Goal: Find specific fact: Find specific fact

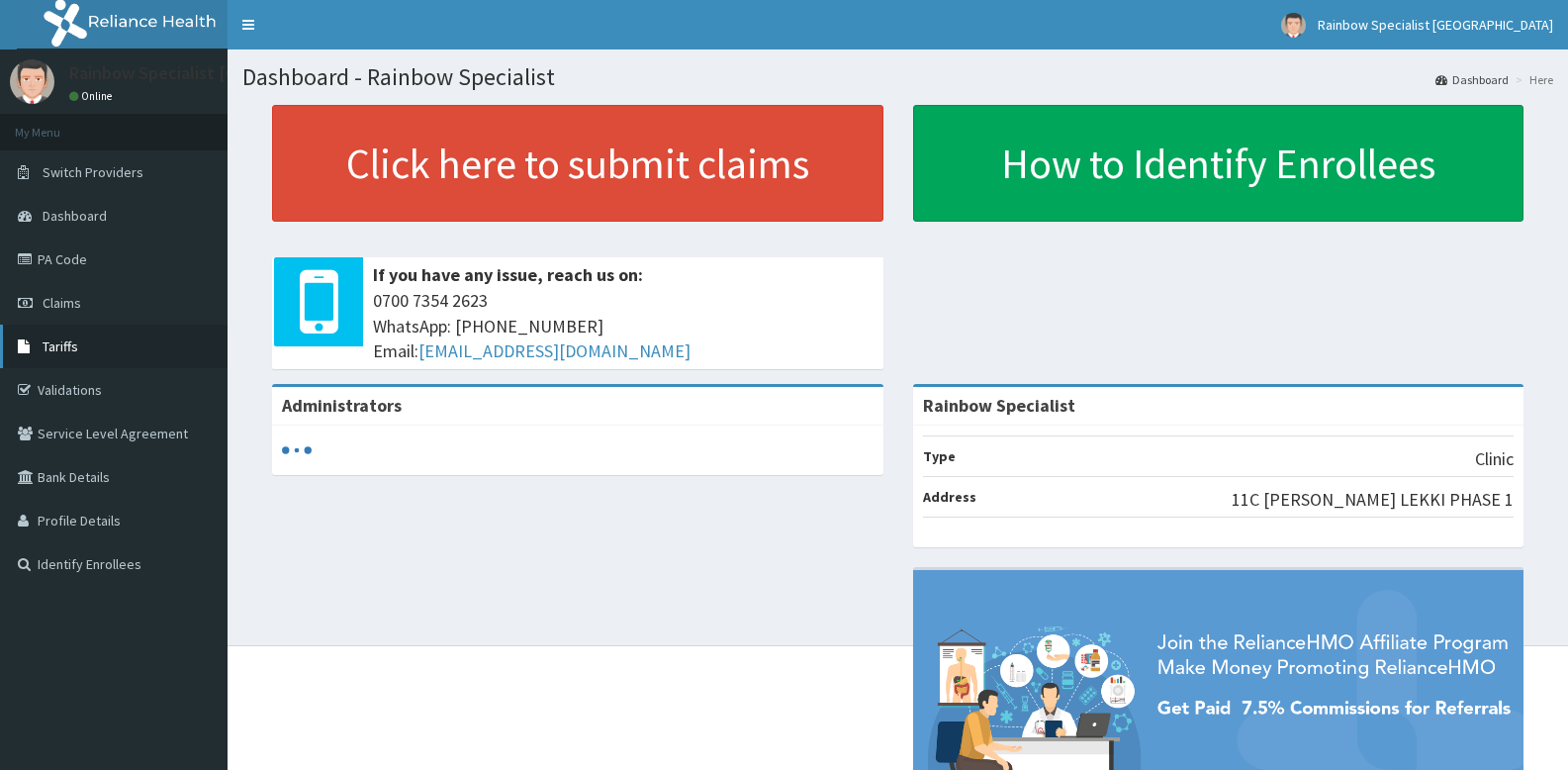
click at [64, 345] on span "Tariffs" at bounding box center [61, 346] width 36 height 18
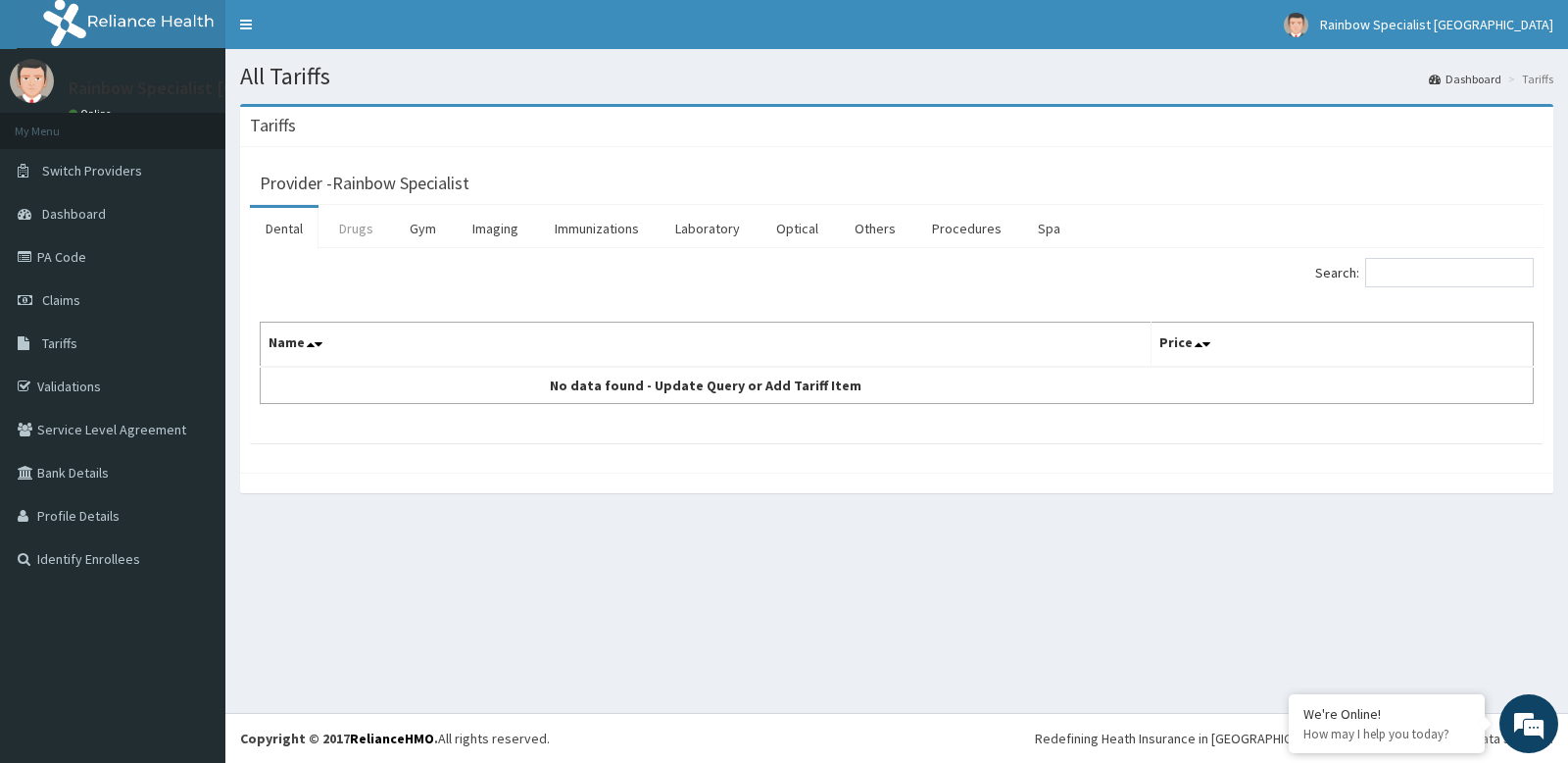
click at [357, 232] on link "Drugs" at bounding box center [356, 228] width 66 height 41
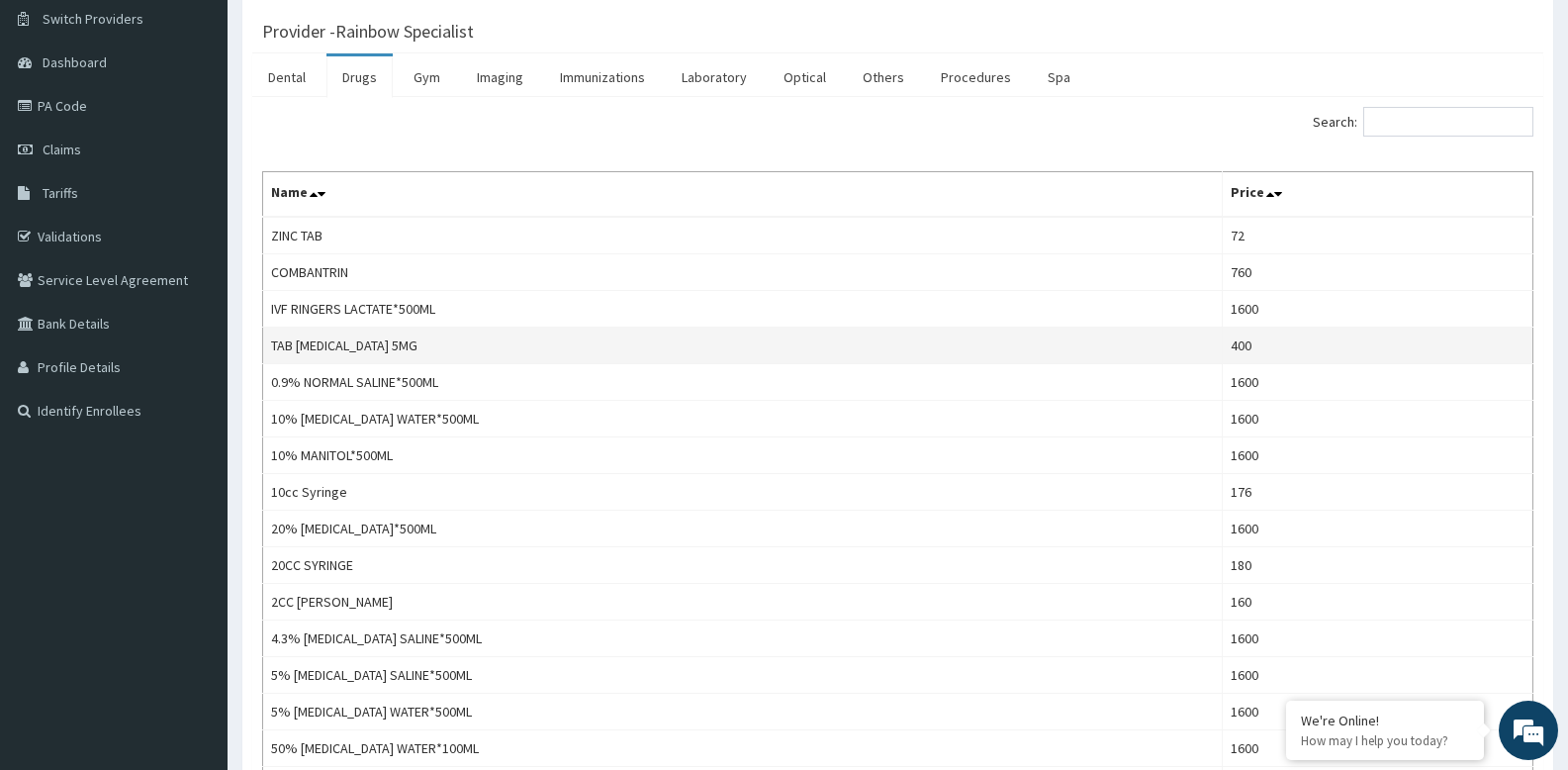
scroll to position [197, 0]
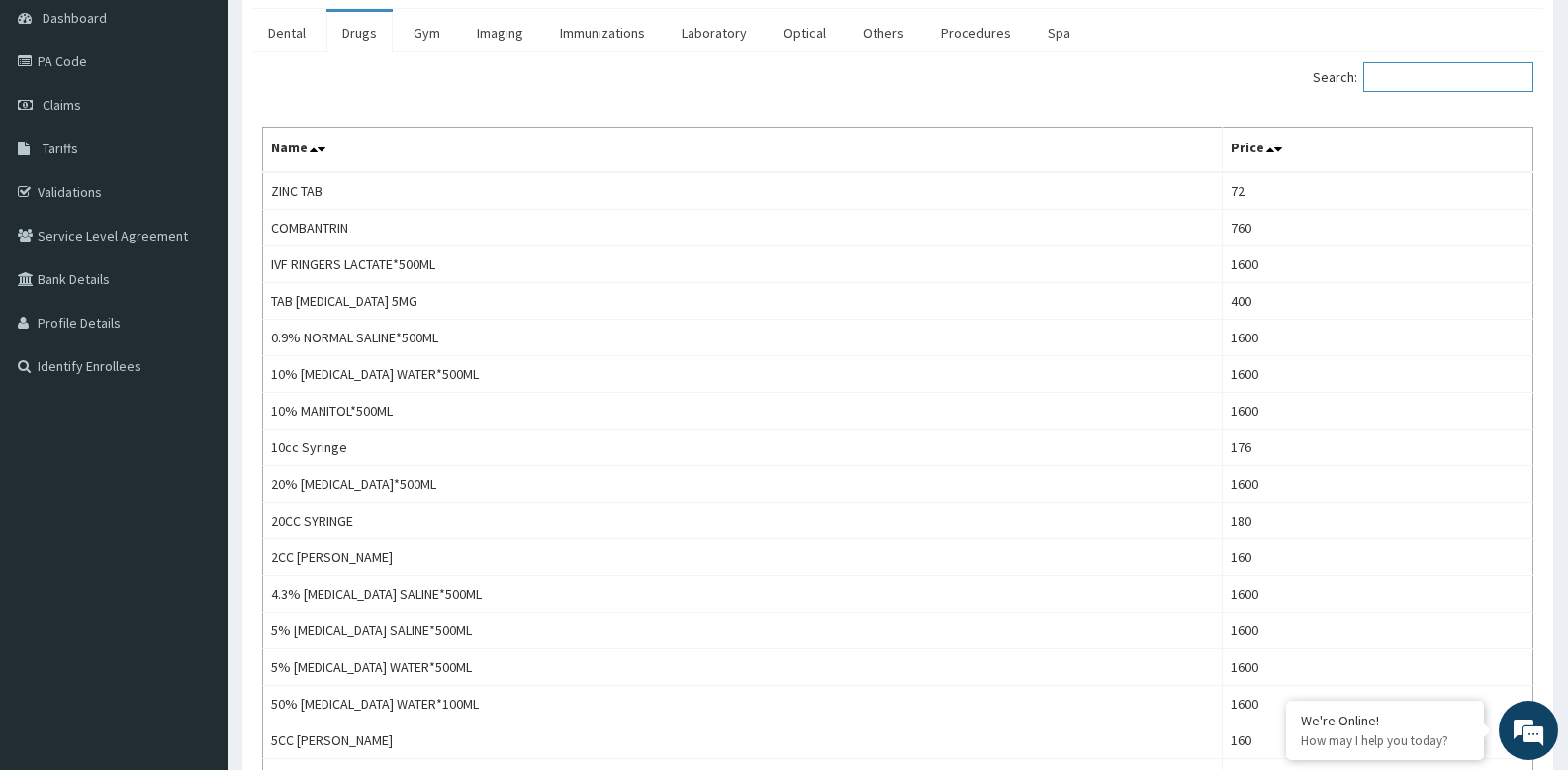
click at [1433, 81] on input "Search:" at bounding box center [1448, 77] width 170 height 30
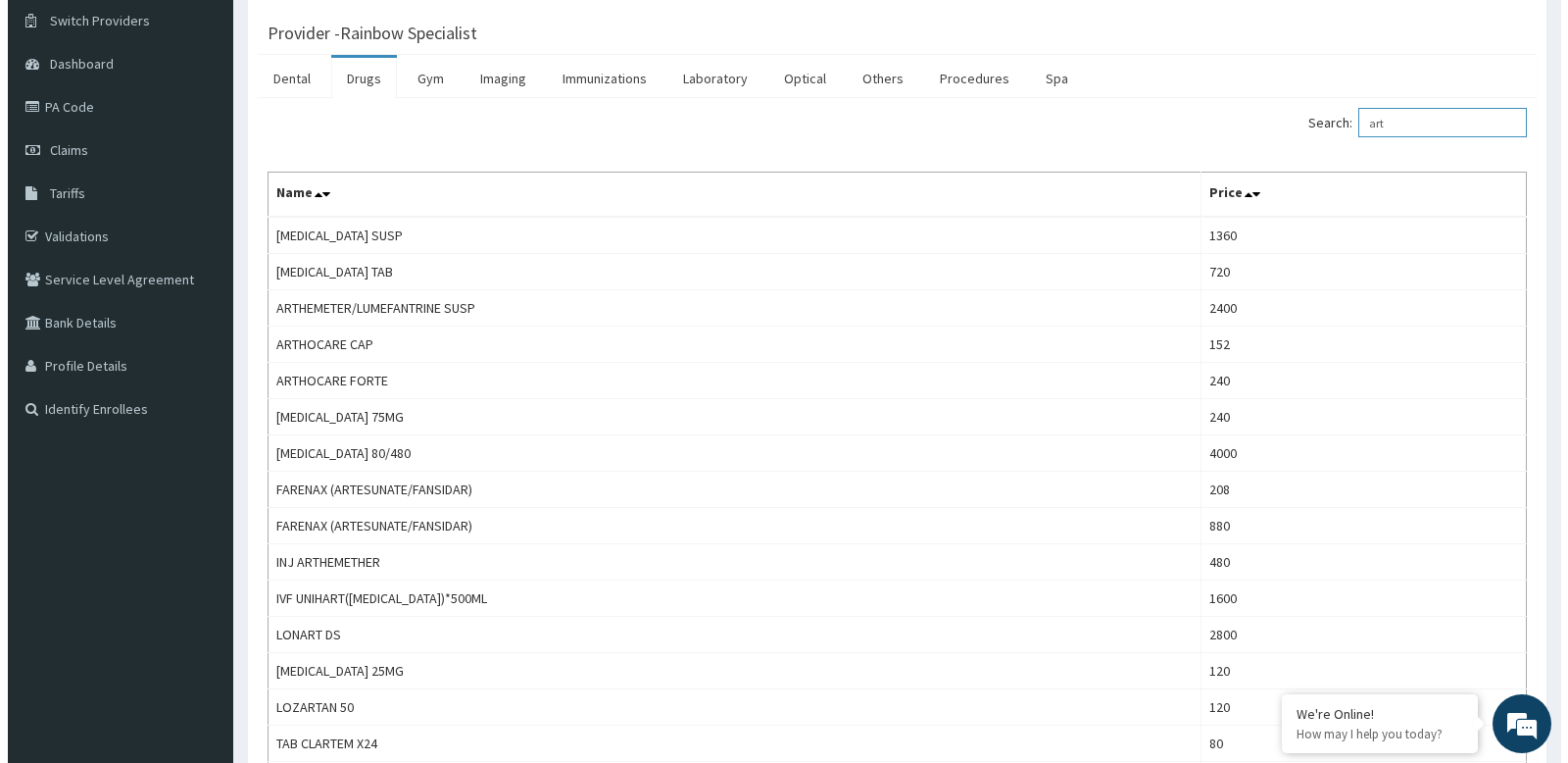
scroll to position [0, 0]
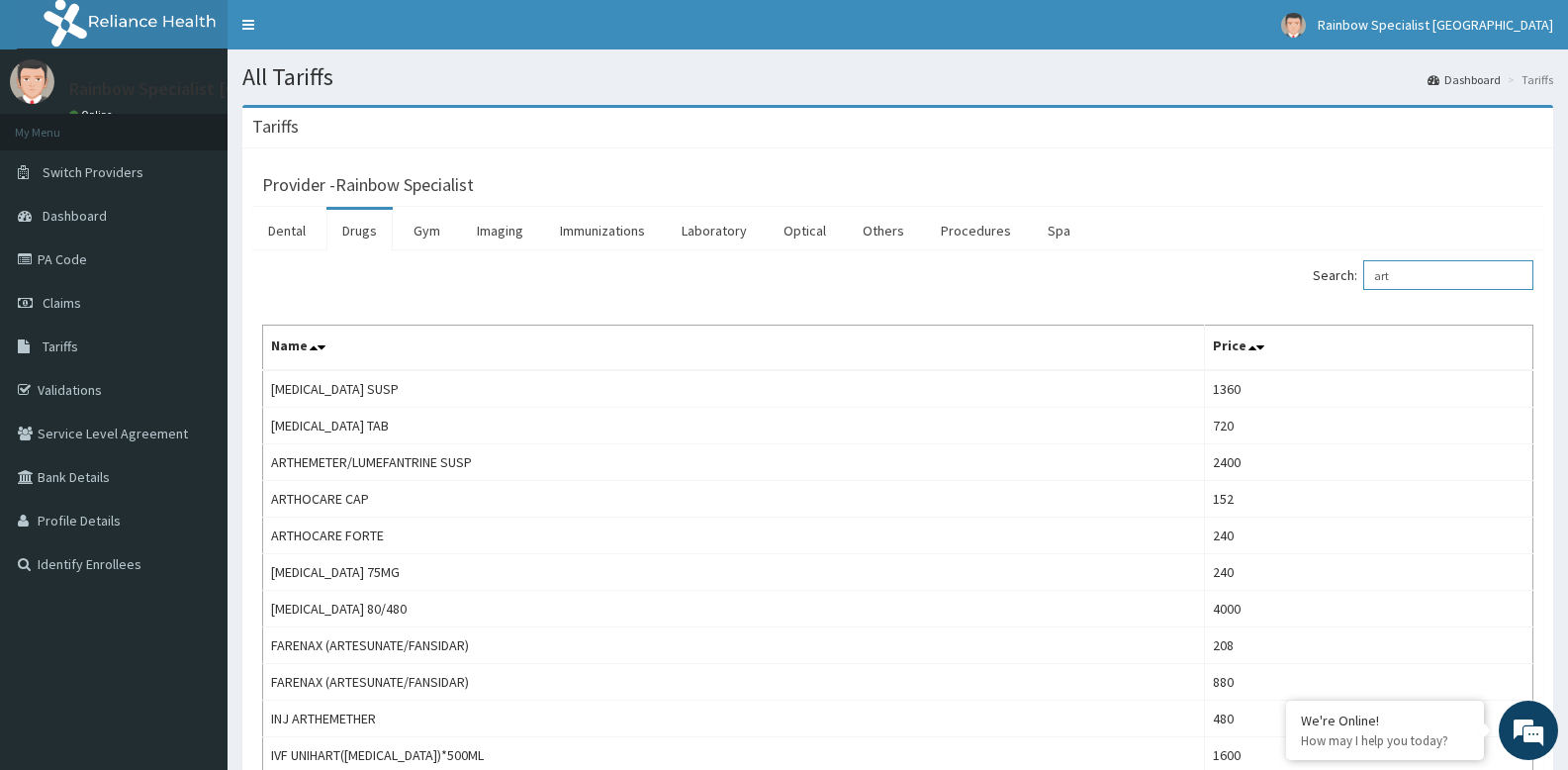
click at [1434, 280] on input "art" at bounding box center [1448, 275] width 170 height 30
type input "a"
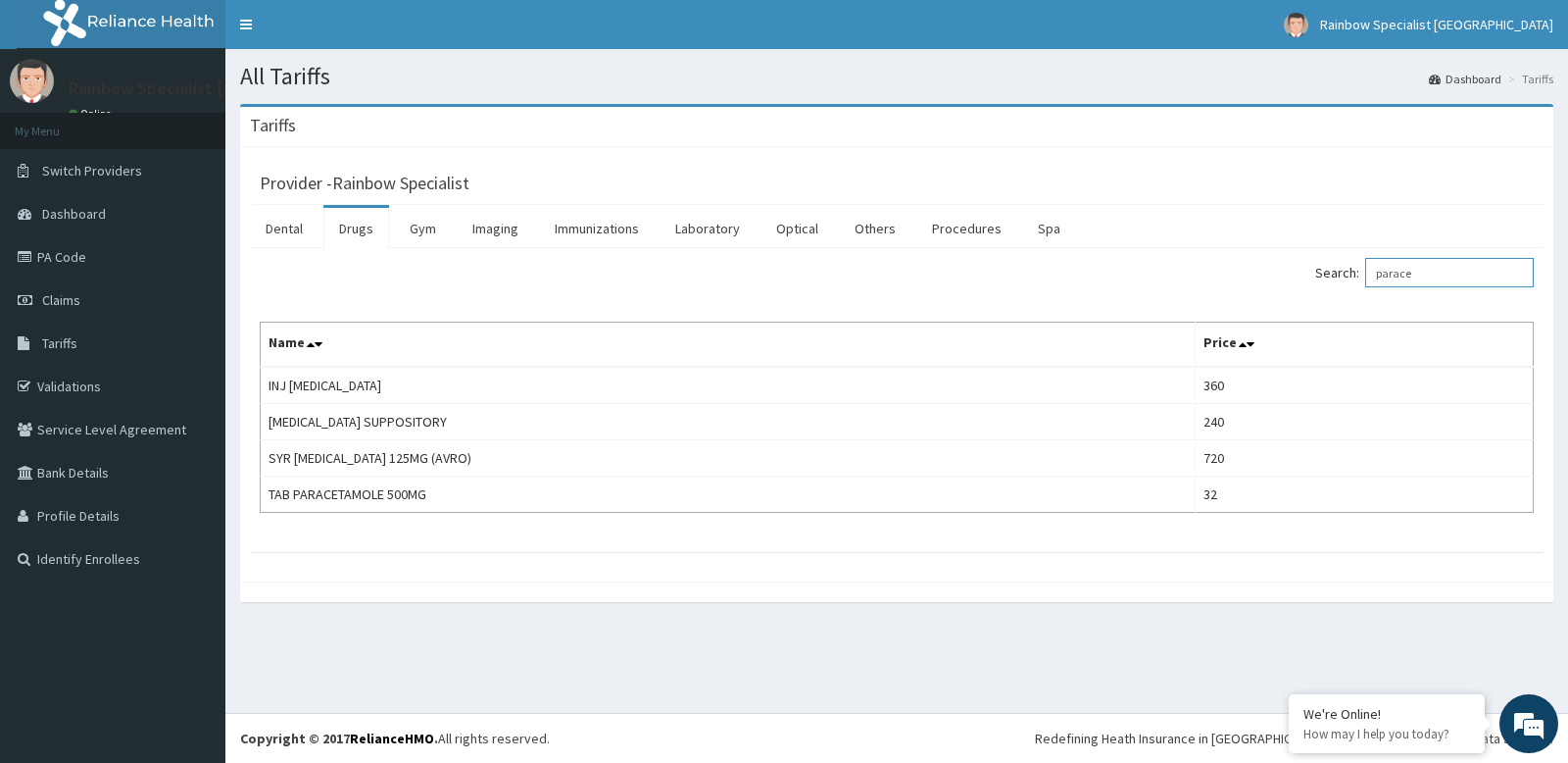
click at [1437, 276] on input "parace" at bounding box center [1449, 272] width 168 height 29
type input "p"
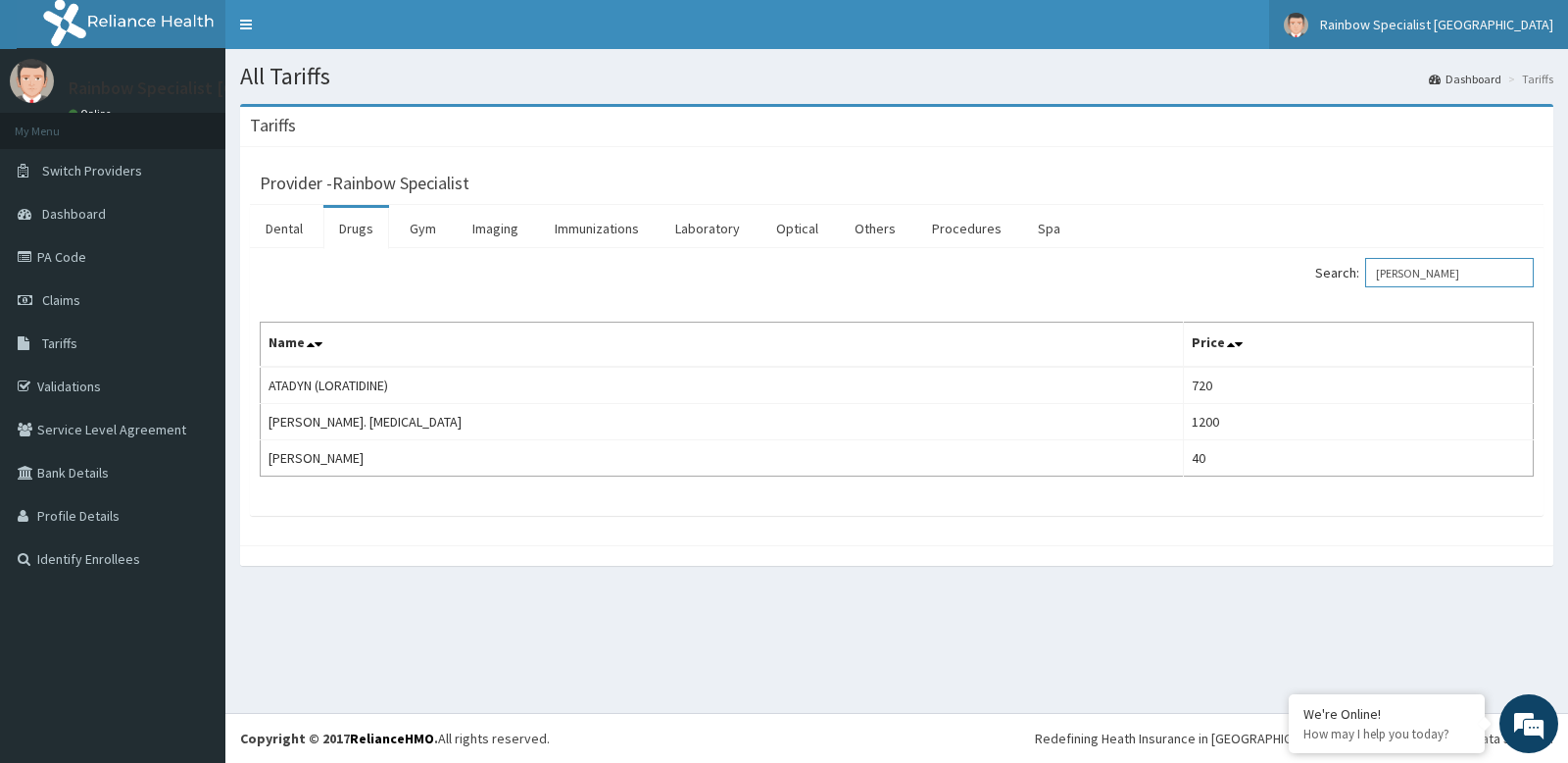
type input "[PERSON_NAME]"
